Goal: Transaction & Acquisition: Purchase product/service

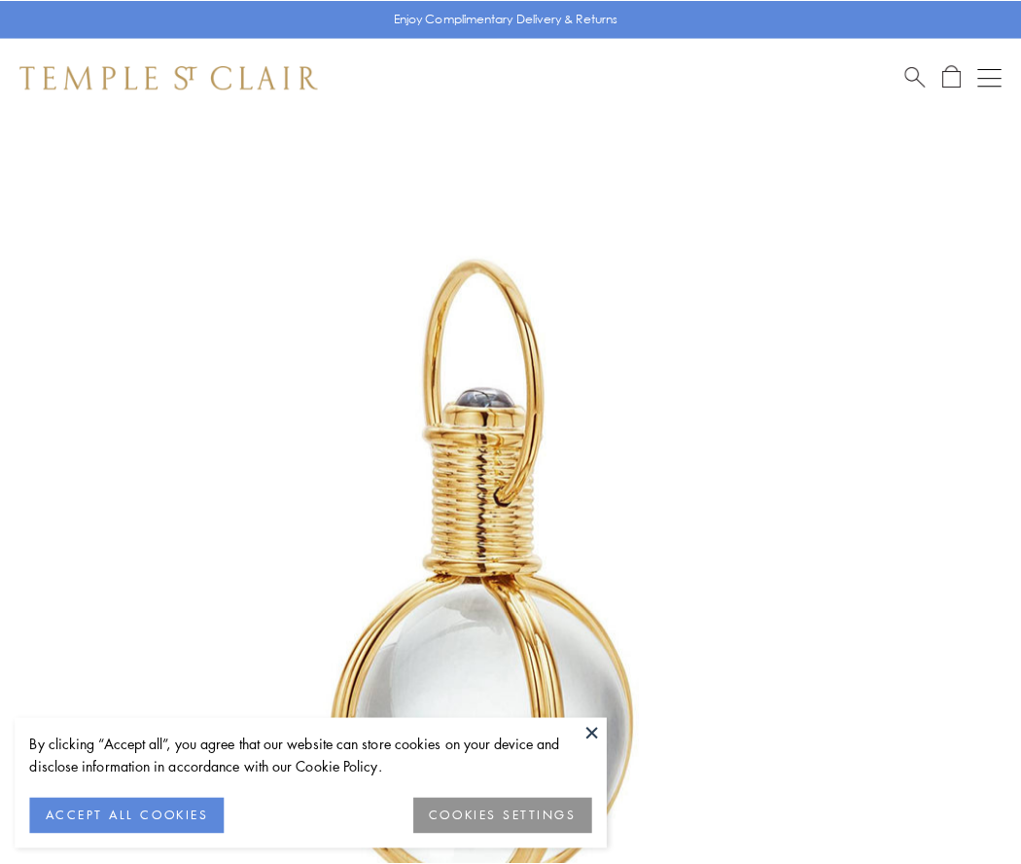
scroll to position [508, 0]
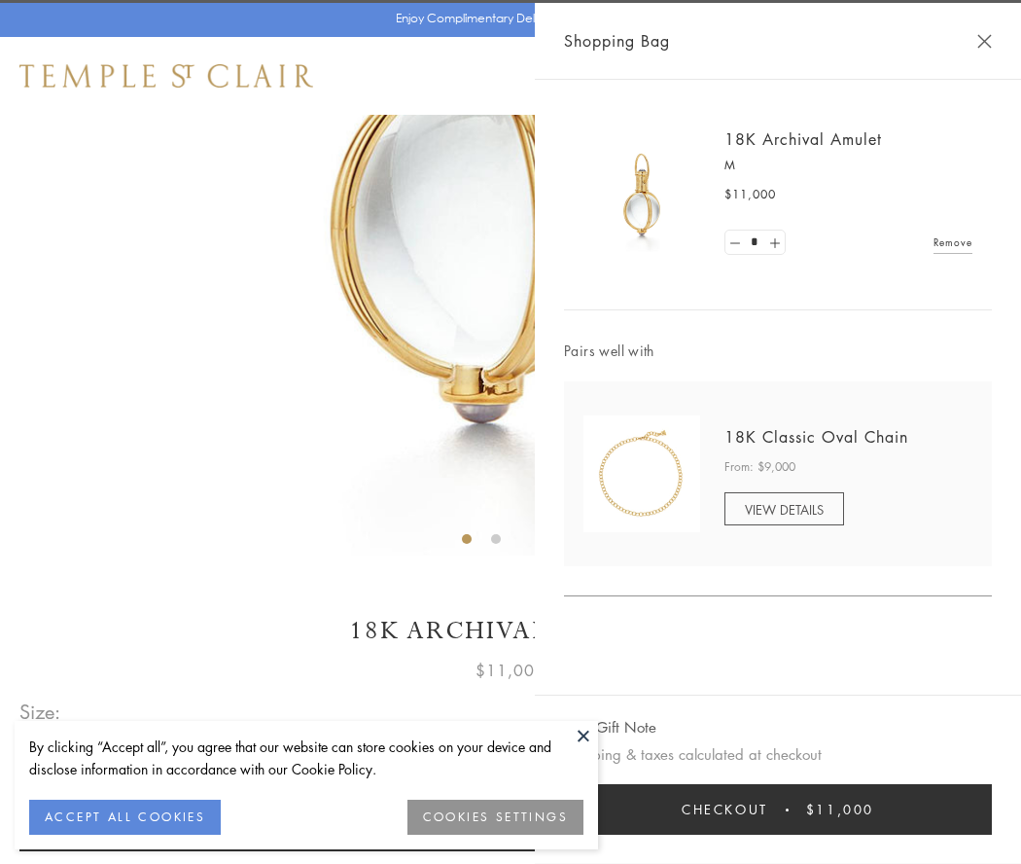
click at [778, 809] on button "Checkout $11,000" at bounding box center [778, 809] width 428 height 51
